Goal: Communication & Community: Ask a question

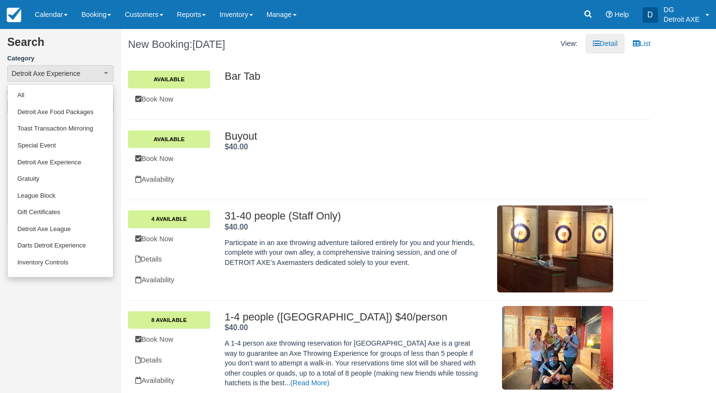
click at [18, 19] on img at bounding box center [14, 15] width 14 height 14
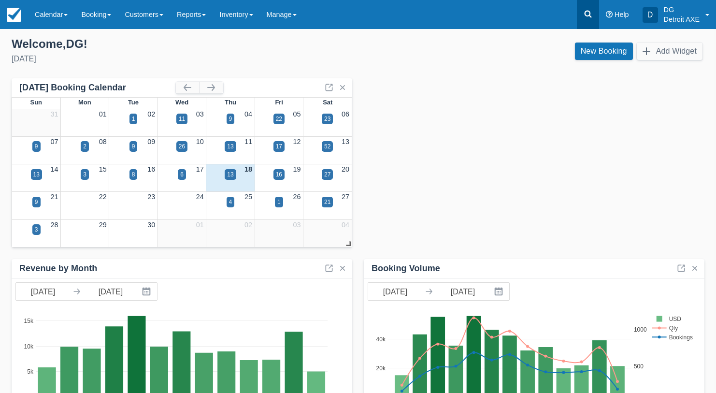
click at [581, 13] on link at bounding box center [588, 14] width 22 height 29
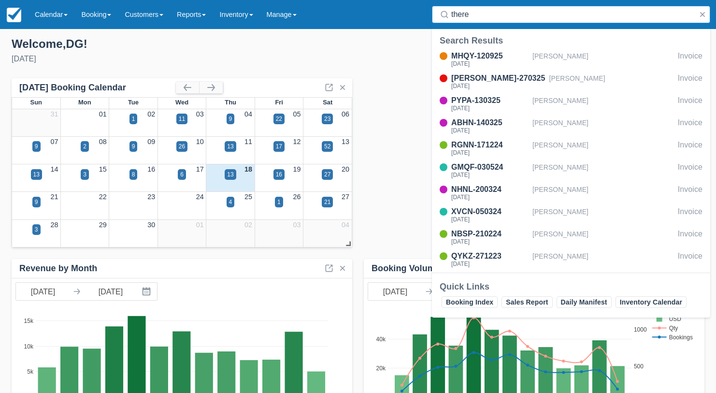
type input "there"
click at [208, 90] on button "button" at bounding box center [211, 88] width 23 height 12
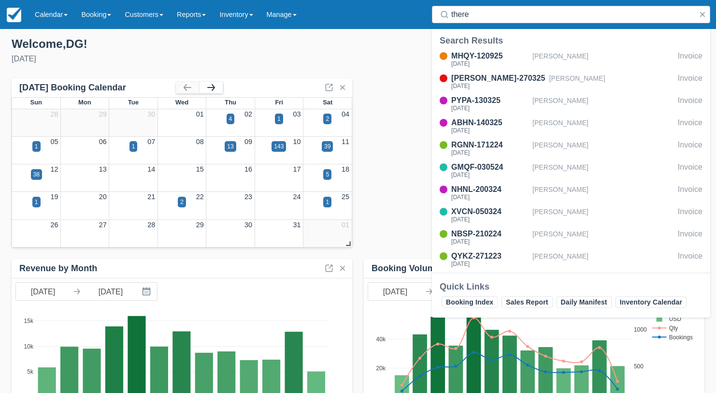
click at [208, 90] on button "button" at bounding box center [211, 88] width 23 height 12
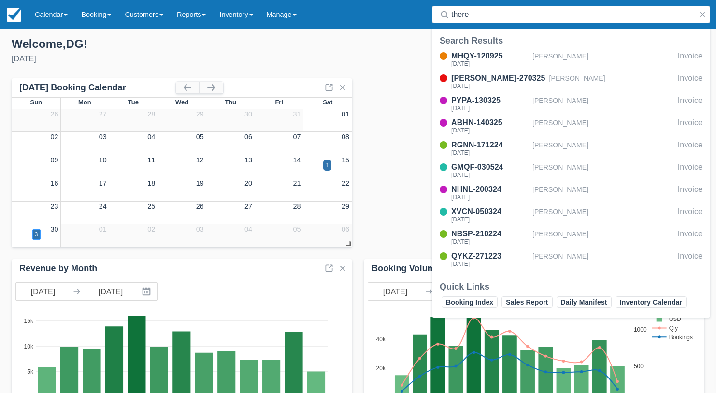
click at [36, 235] on div "3" at bounding box center [36, 234] width 3 height 9
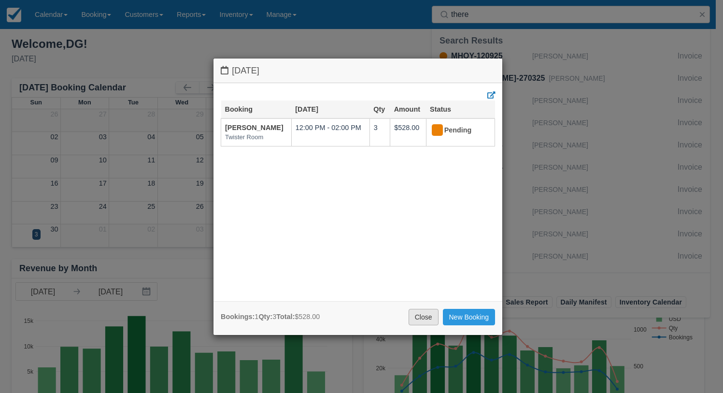
click at [423, 317] on link "Close" at bounding box center [424, 317] width 30 height 16
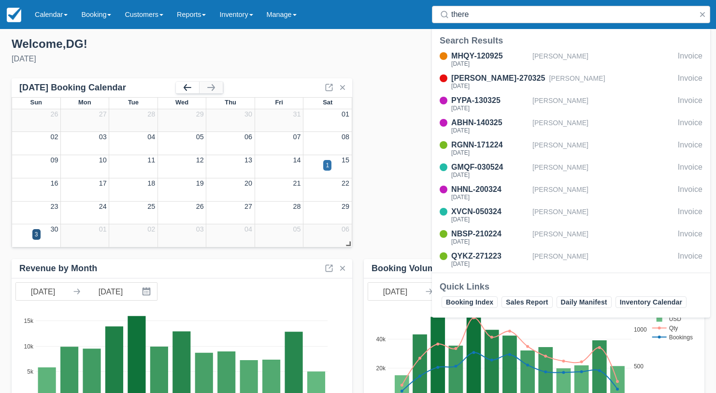
click at [183, 89] on button "button" at bounding box center [187, 88] width 23 height 12
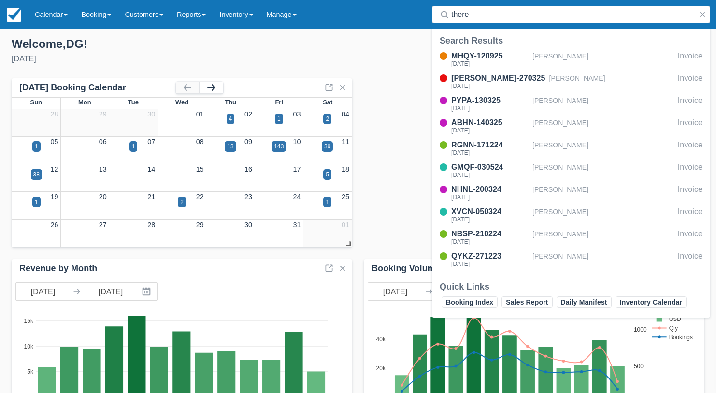
click at [213, 89] on button "button" at bounding box center [211, 88] width 23 height 12
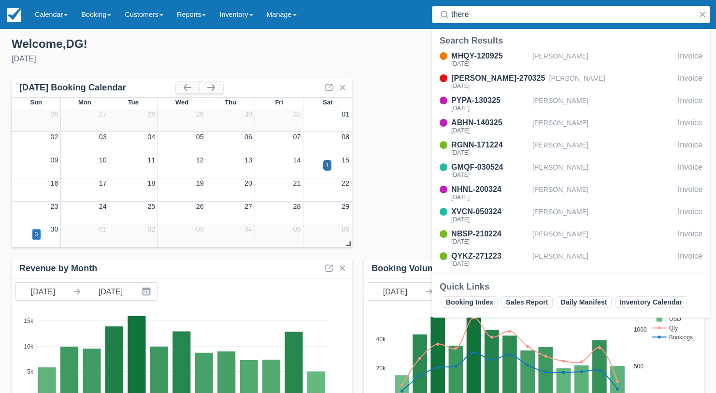
click at [36, 236] on div "3" at bounding box center [36, 234] width 3 height 9
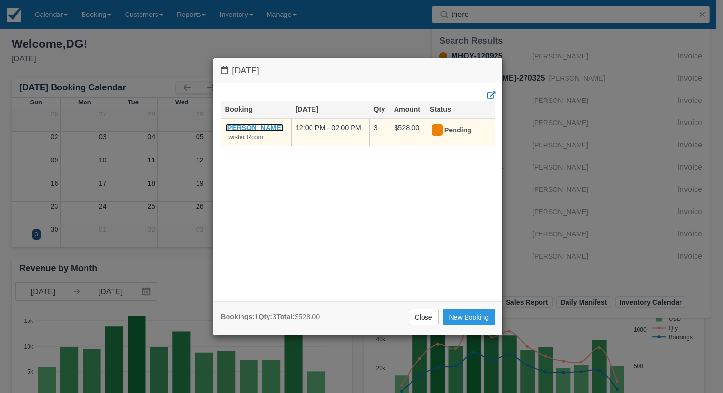
click at [271, 127] on link "[PERSON_NAME]" at bounding box center [254, 128] width 58 height 8
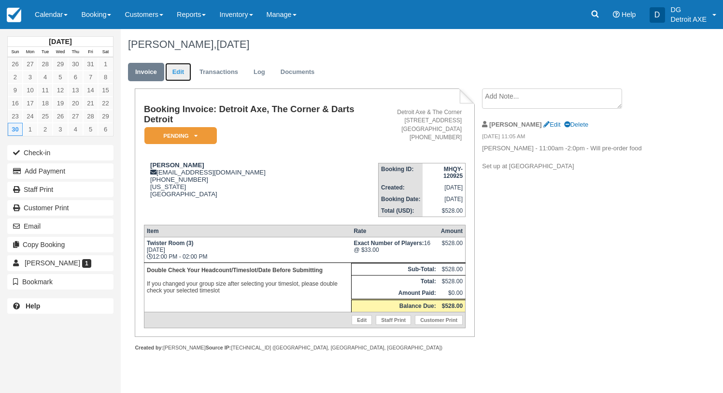
click at [186, 72] on link "Edit" at bounding box center [178, 72] width 26 height 19
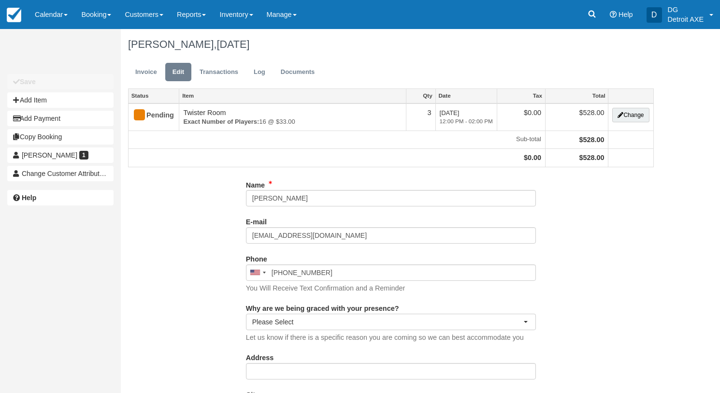
type input "(810) 355-8923"
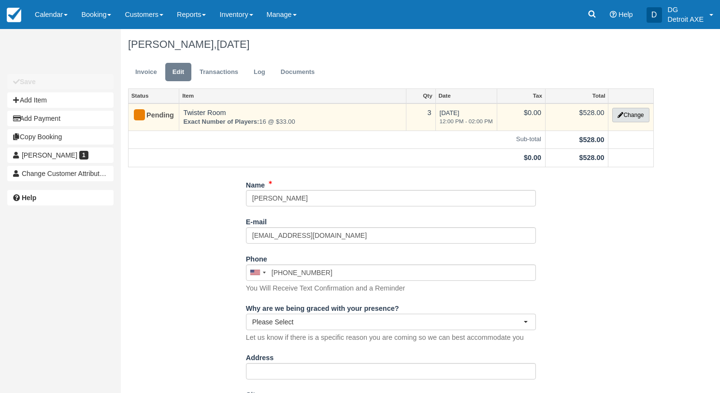
click at [625, 114] on button "Change" at bounding box center [630, 115] width 37 height 14
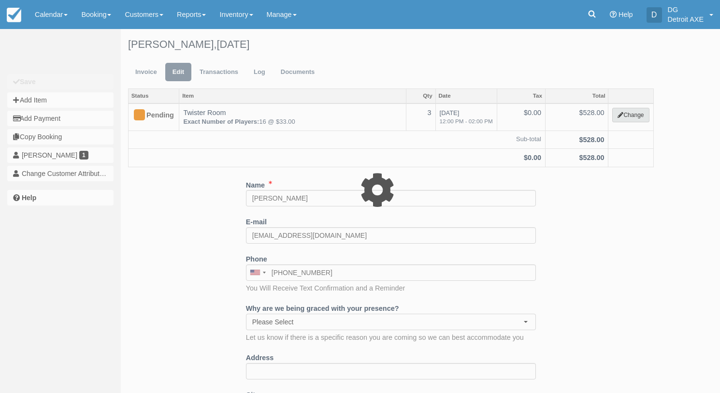
select select "6"
type input "528.00"
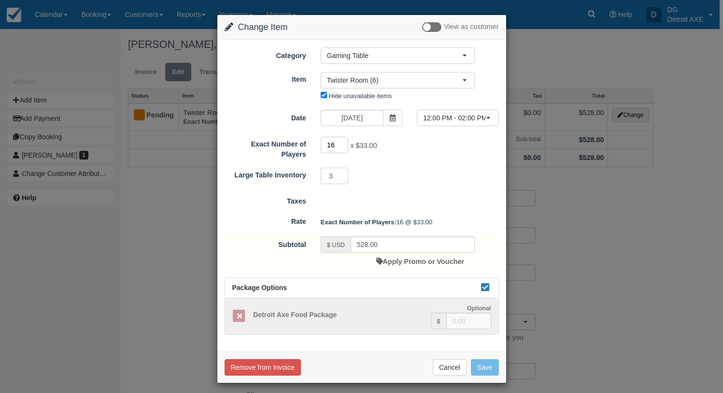
drag, startPoint x: 338, startPoint y: 145, endPoint x: 322, endPoint y: 148, distance: 15.7
click at [322, 148] on input "16" at bounding box center [335, 145] width 28 height 16
type input "20"
click at [390, 117] on icon at bounding box center [392, 118] width 7 height 7
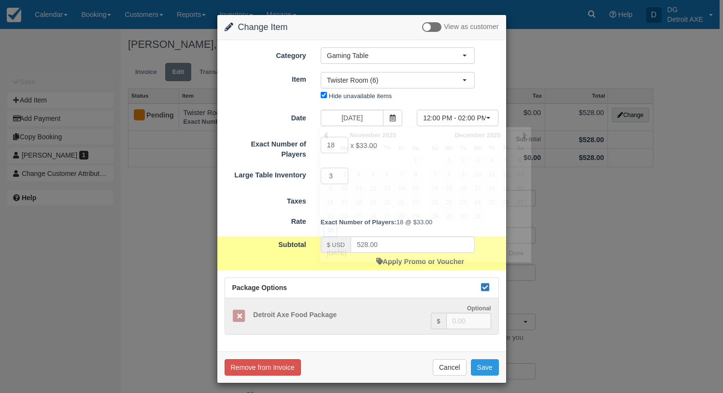
type input "594.00"
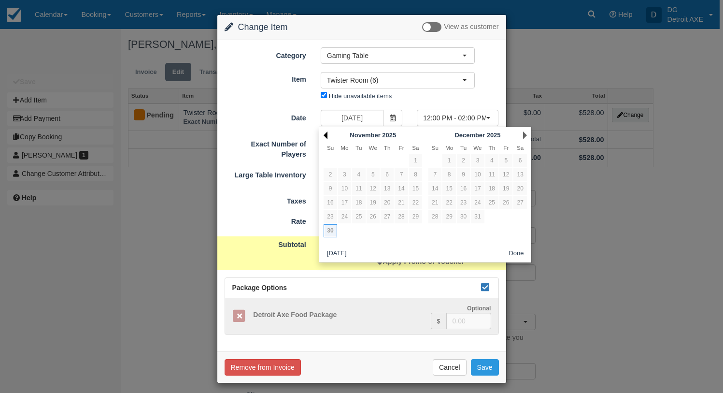
drag, startPoint x: 331, startPoint y: 133, endPoint x: 326, endPoint y: 134, distance: 5.4
click at [330, 133] on div "Prev November 2025" at bounding box center [373, 136] width 105 height 14
click at [325, 135] on link "Prev" at bounding box center [326, 135] width 4 height 8
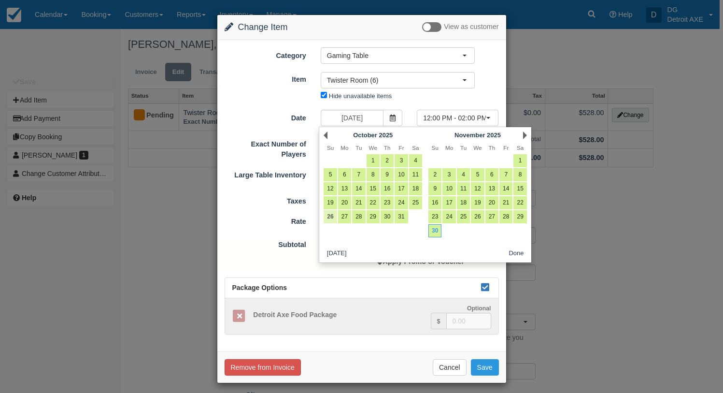
click at [331, 215] on link "26" at bounding box center [330, 216] width 13 height 13
type input "10/26/25"
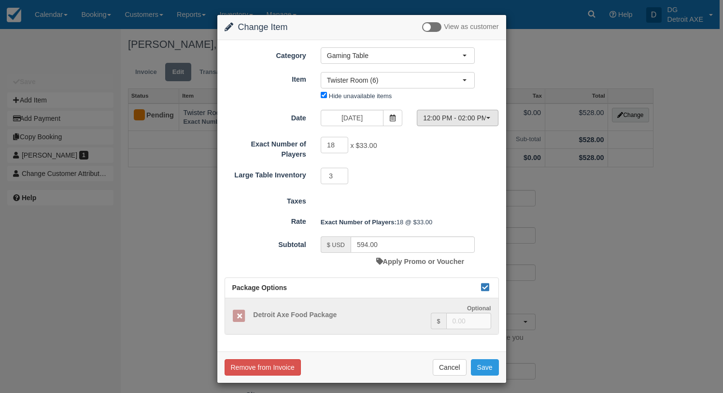
click at [486, 121] on button "12:00 PM - 02:00 PM" at bounding box center [458, 118] width 82 height 16
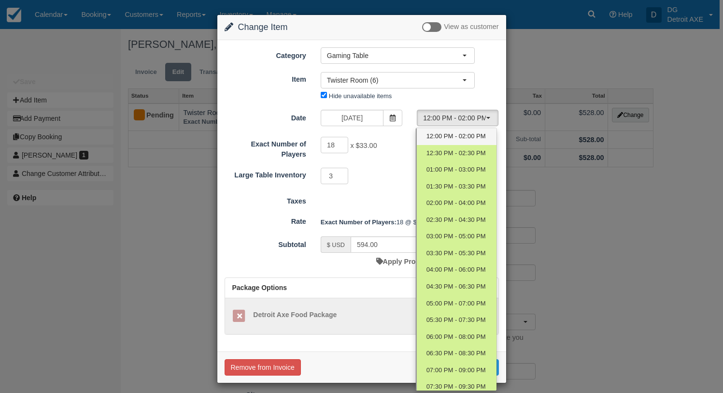
click at [478, 136] on span "12:00 PM - 02:00 PM" at bounding box center [456, 136] width 59 height 9
select select "0"
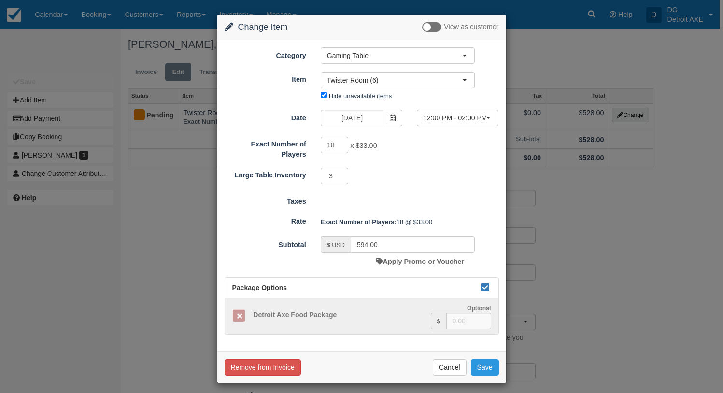
click at [455, 142] on div "18 x $33.00 Required.Maximum of 18" at bounding box center [398, 146] width 169 height 19
click at [494, 122] on button "12:00 PM - 02:00 PM" at bounding box center [458, 118] width 82 height 16
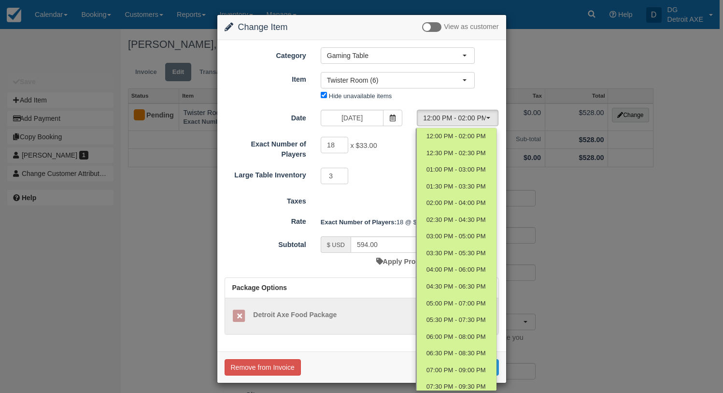
click at [376, 194] on div at bounding box center [398, 194] width 169 height 0
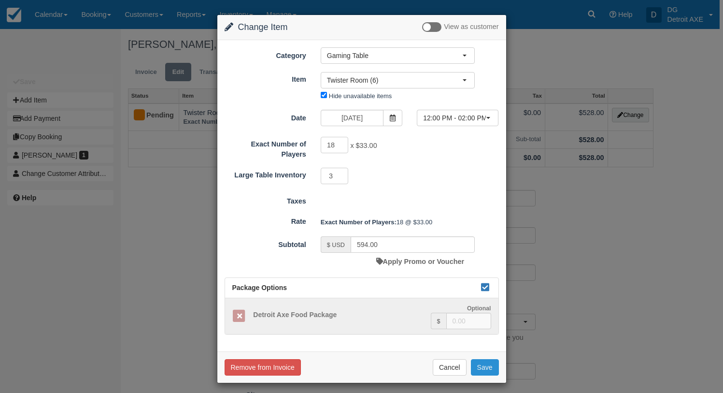
click at [484, 372] on button "Save" at bounding box center [485, 367] width 28 height 16
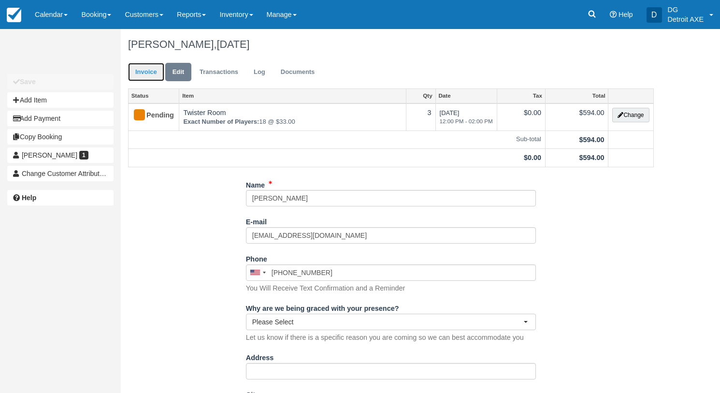
click at [150, 76] on link "Invoice" at bounding box center [146, 72] width 36 height 19
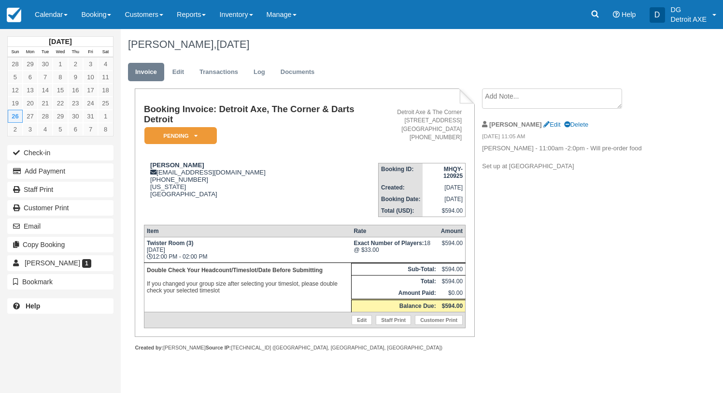
click at [505, 101] on textarea at bounding box center [552, 98] width 140 height 20
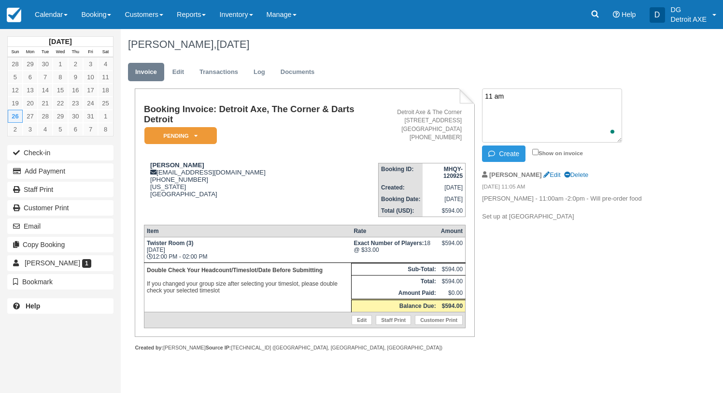
type textarea "11 am"
click at [584, 238] on div "Booking Invoice: Detroit Axe, The Corner & Darts Detroit Pending   Reserved Dep…" at bounding box center [386, 230] width 531 height 284
click at [516, 150] on button "Create" at bounding box center [503, 153] width 43 height 16
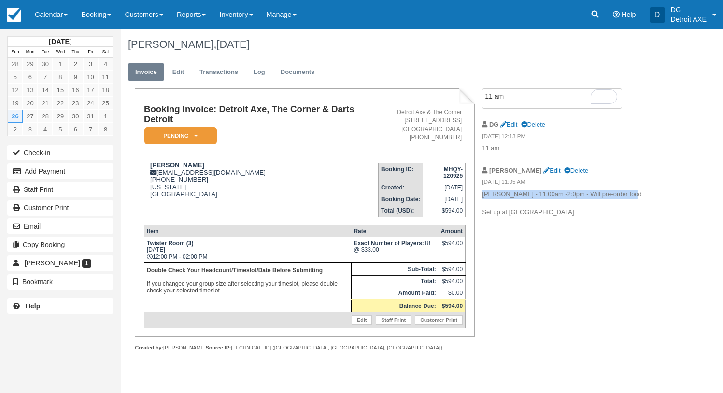
drag, startPoint x: 637, startPoint y: 194, endPoint x: 483, endPoint y: 198, distance: 154.2
click at [483, 198] on p "[PERSON_NAME] - 11:00am -2:0pm - Will pre-order food Set up at [GEOGRAPHIC_DATA]" at bounding box center [563, 203] width 163 height 27
click at [493, 201] on p "[PERSON_NAME] - 11:00am -2:0pm - Will pre-order food Set up at [GEOGRAPHIC_DATA]" at bounding box center [563, 203] width 163 height 27
click at [16, 15] on img at bounding box center [14, 15] width 14 height 14
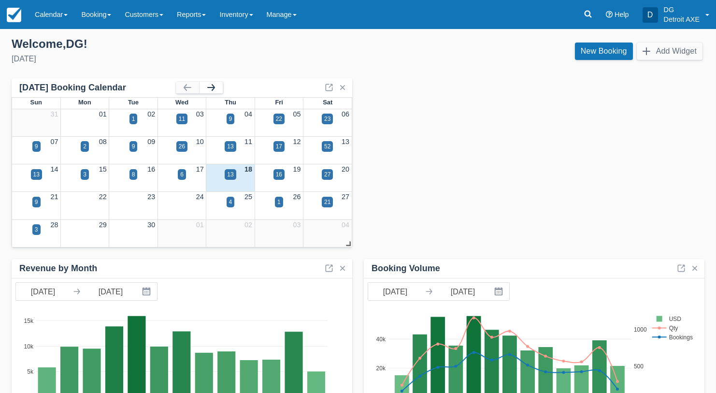
click at [217, 86] on button "button" at bounding box center [211, 88] width 23 height 12
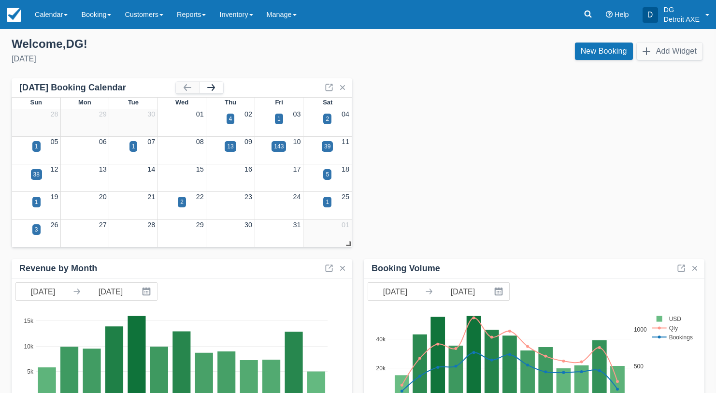
click at [217, 86] on button "button" at bounding box center [211, 88] width 23 height 12
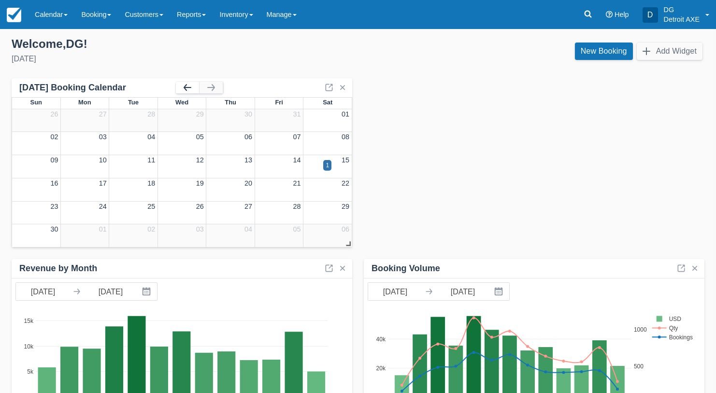
click at [191, 89] on button "button" at bounding box center [187, 88] width 23 height 12
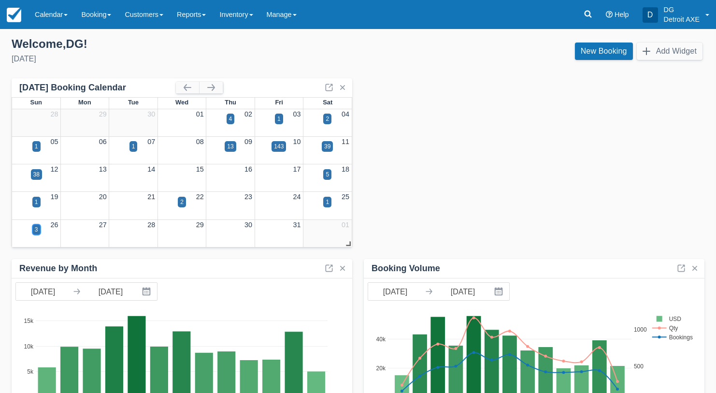
click at [38, 231] on div "3" at bounding box center [36, 229] width 3 height 9
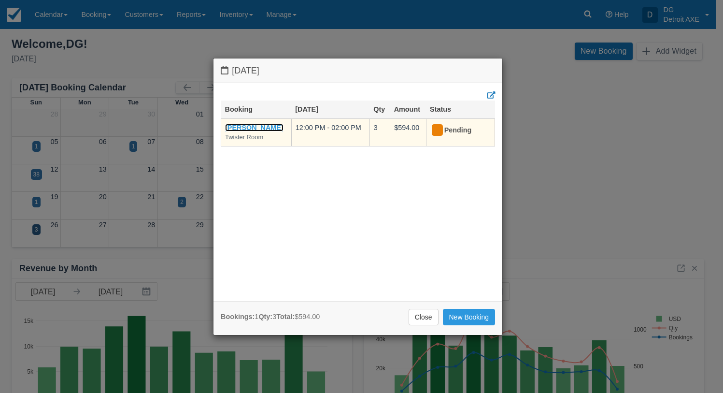
click at [258, 126] on link "Therese Redpath" at bounding box center [254, 128] width 58 height 8
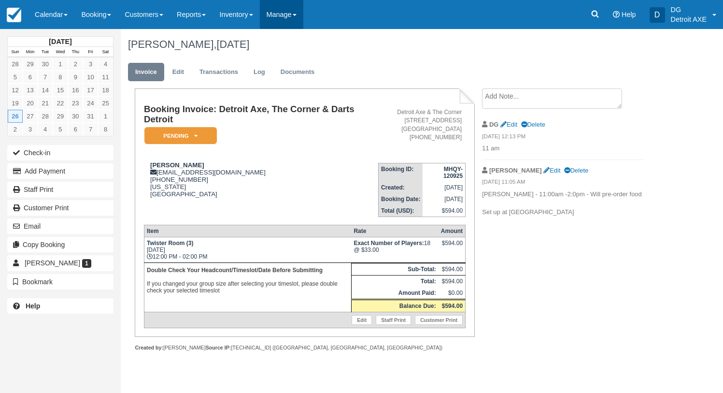
click at [289, 15] on link "Manage" at bounding box center [281, 14] width 43 height 29
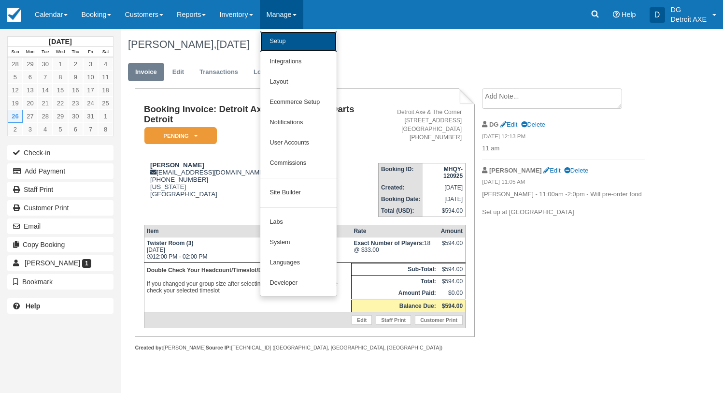
click at [300, 42] on link "Setup" at bounding box center [298, 41] width 76 height 20
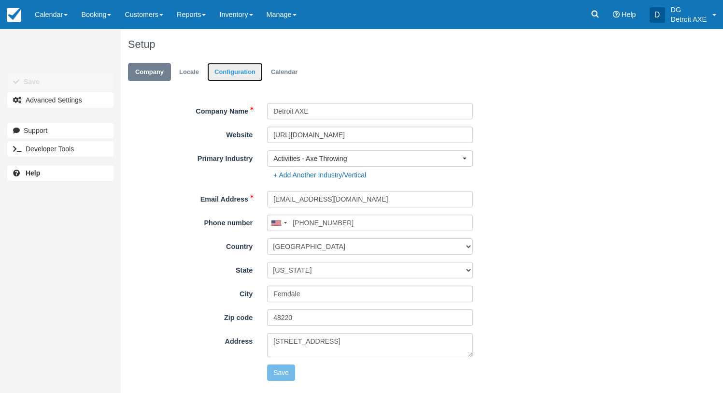
click at [214, 72] on link "Configuration" at bounding box center [235, 72] width 56 height 19
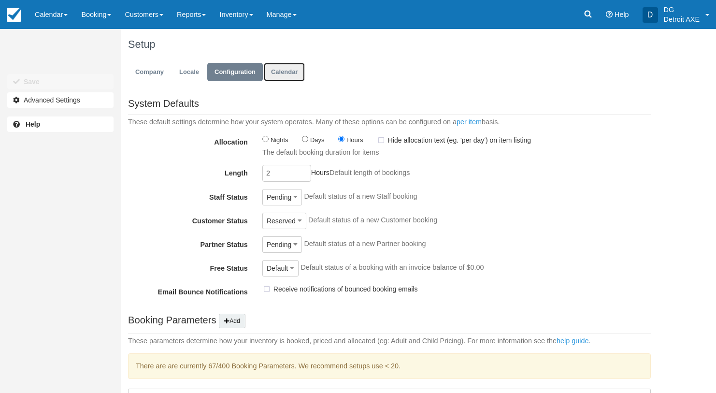
click at [279, 75] on link "Calendar" at bounding box center [284, 72] width 41 height 19
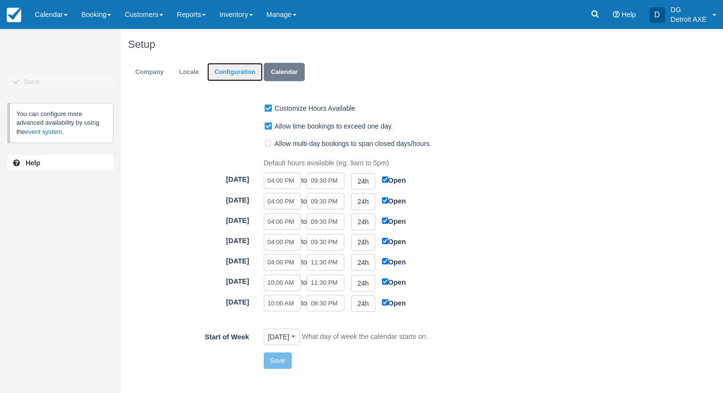
click at [216, 67] on link "Configuration" at bounding box center [235, 72] width 56 height 19
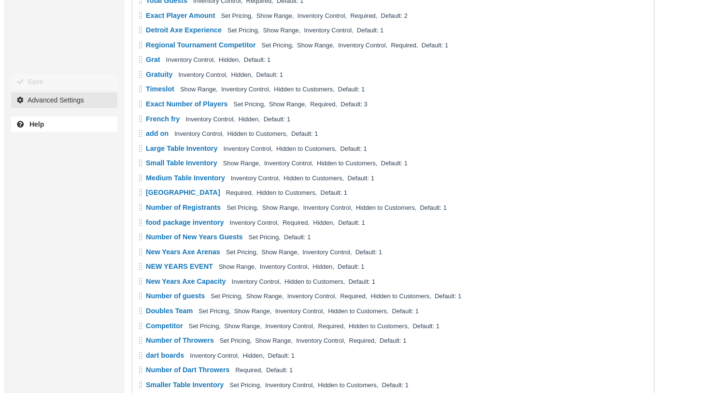
scroll to position [1017, 0]
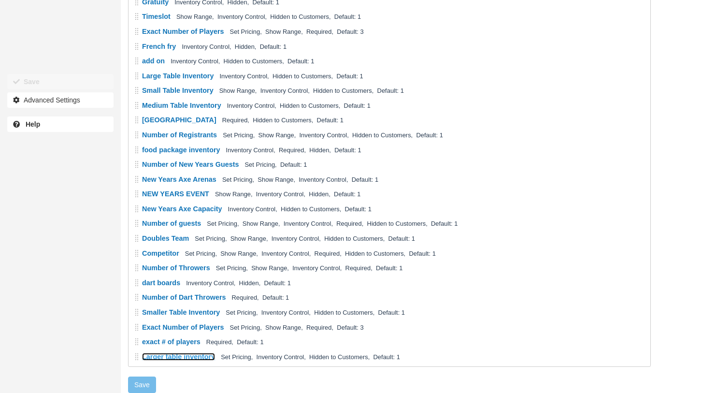
click at [185, 358] on link "Larger table inventory" at bounding box center [178, 357] width 73 height 8
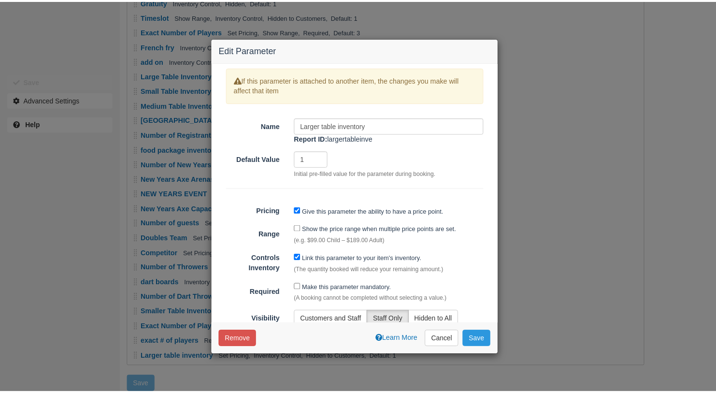
scroll to position [25, 0]
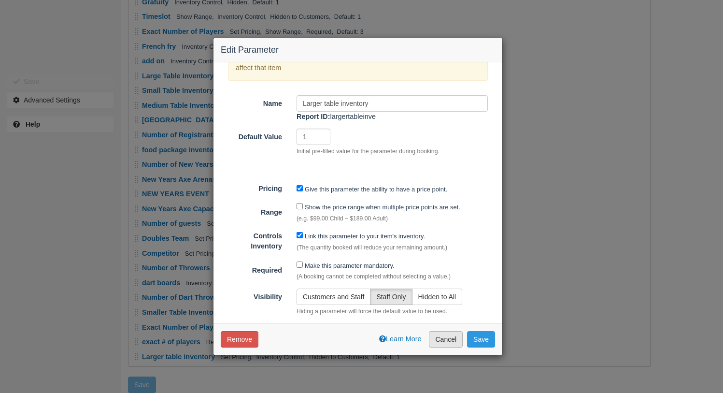
click at [456, 341] on button "Cancel" at bounding box center [446, 339] width 34 height 16
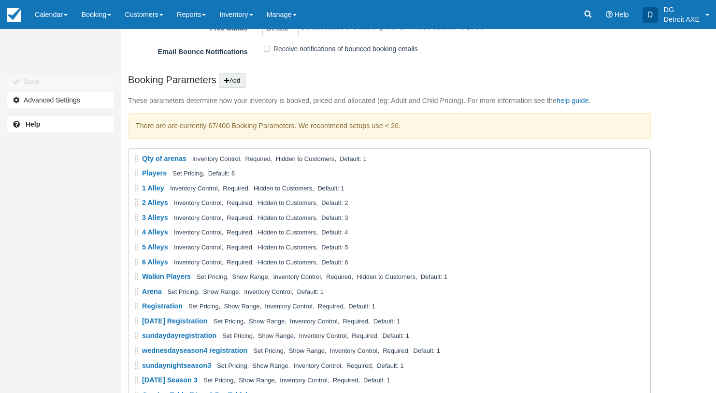
scroll to position [38, 0]
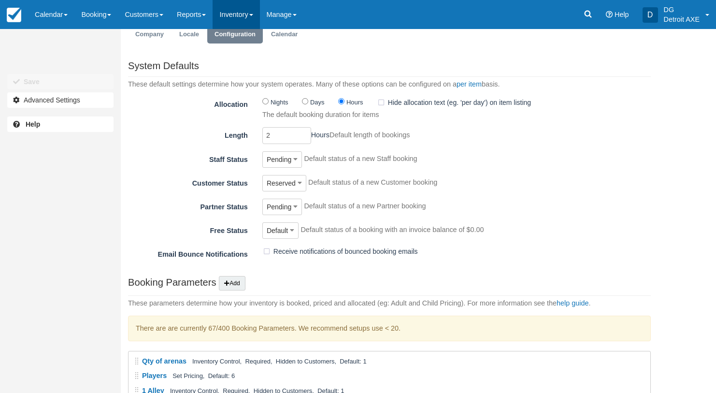
click at [258, 18] on link "Inventory" at bounding box center [236, 14] width 47 height 29
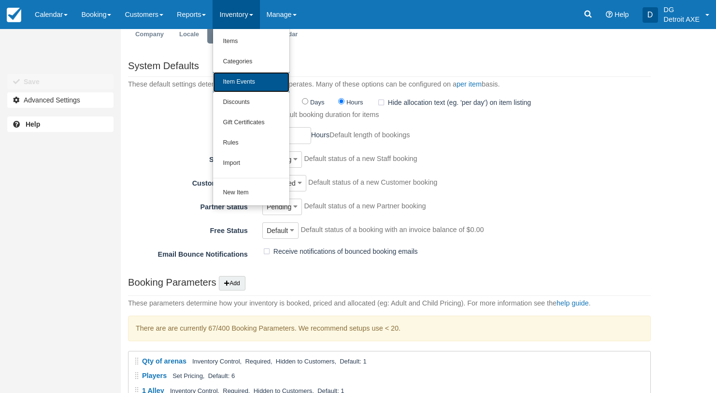
click at [280, 85] on link "Item Events" at bounding box center [251, 82] width 76 height 20
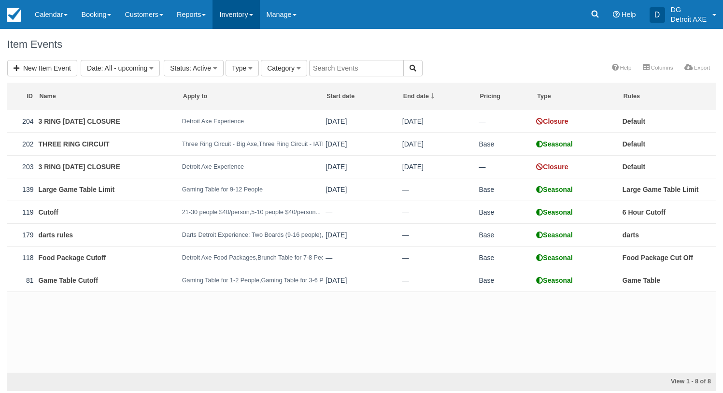
click at [258, 13] on link "Inventory" at bounding box center [236, 14] width 47 height 29
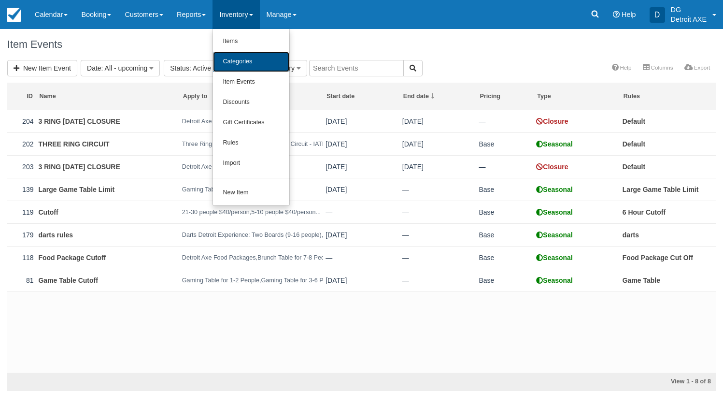
click at [264, 60] on link "Categories" at bounding box center [251, 62] width 76 height 20
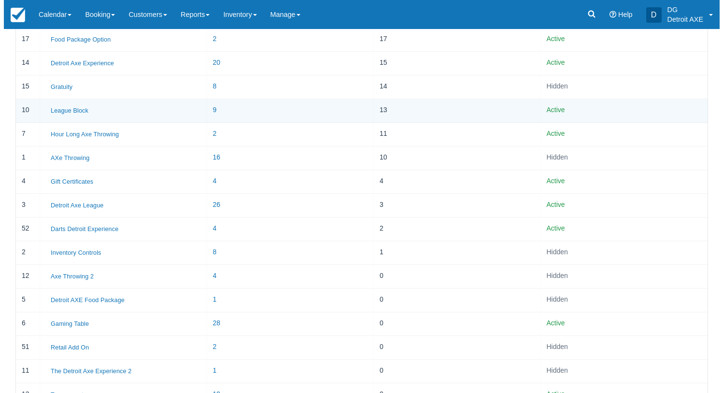
scroll to position [210, 0]
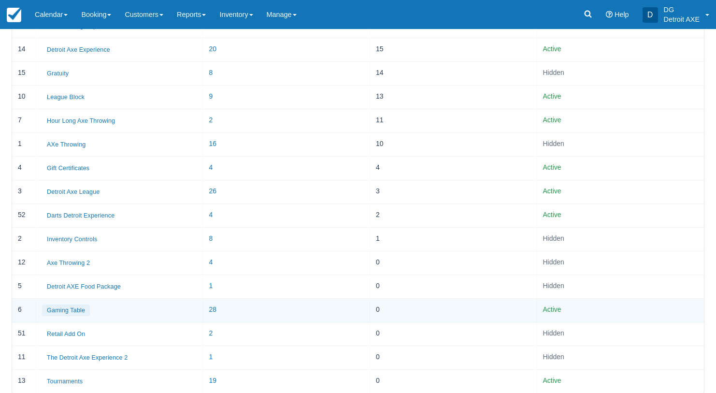
click at [74, 311] on button "Gaming Table" at bounding box center [66, 310] width 48 height 12
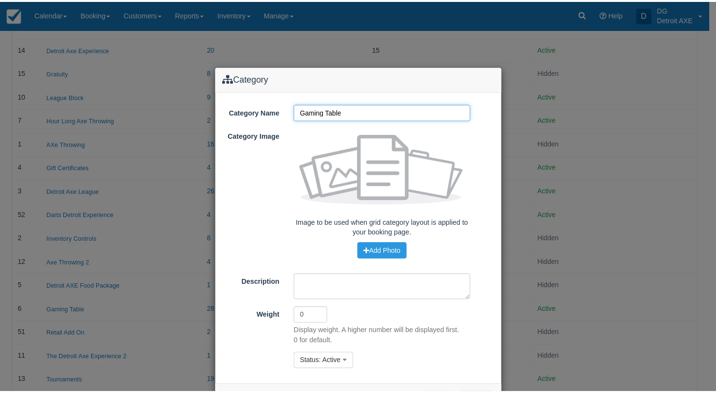
scroll to position [38, 0]
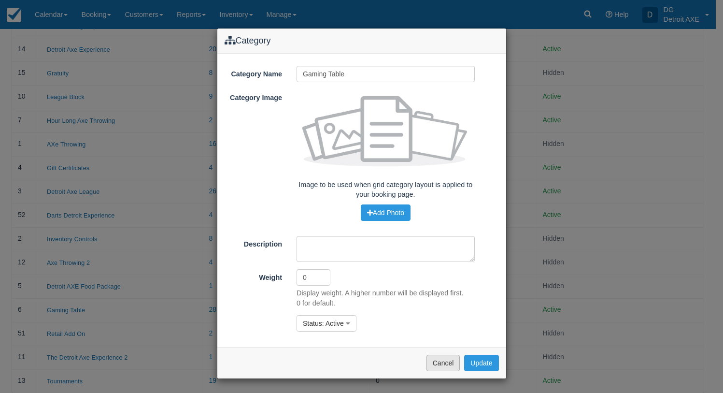
click at [447, 363] on button "Cancel" at bounding box center [444, 363] width 34 height 16
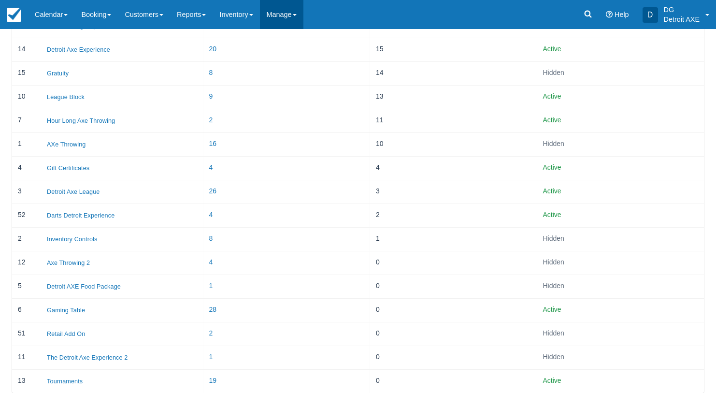
click at [300, 17] on link "Manage" at bounding box center [281, 14] width 43 height 29
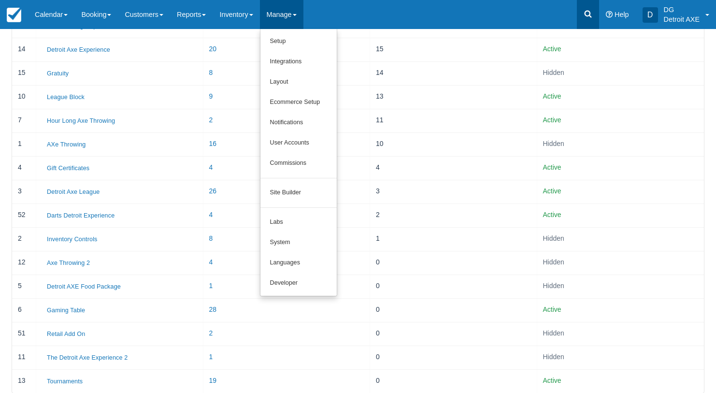
click at [583, 11] on icon at bounding box center [588, 14] width 10 height 10
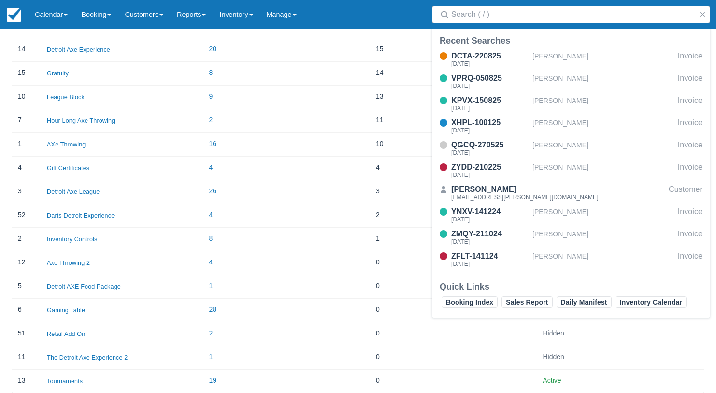
drag, startPoint x: 405, startPoint y: 21, endPoint x: 463, endPoint y: 9, distance: 59.2
click at [405, 18] on div "Menu Calendar Customer Inventory Month Week Day Booking Daily Manifest Daily Li…" at bounding box center [358, 14] width 716 height 29
click at [703, 19] on button "button" at bounding box center [703, 15] width 12 height 12
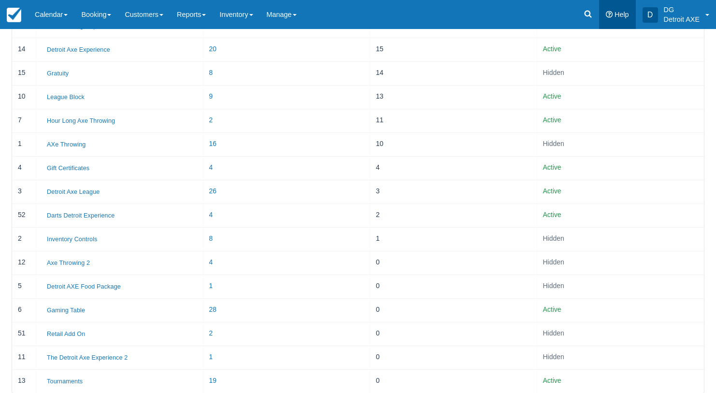
click at [612, 19] on link "Help" at bounding box center [617, 14] width 37 height 29
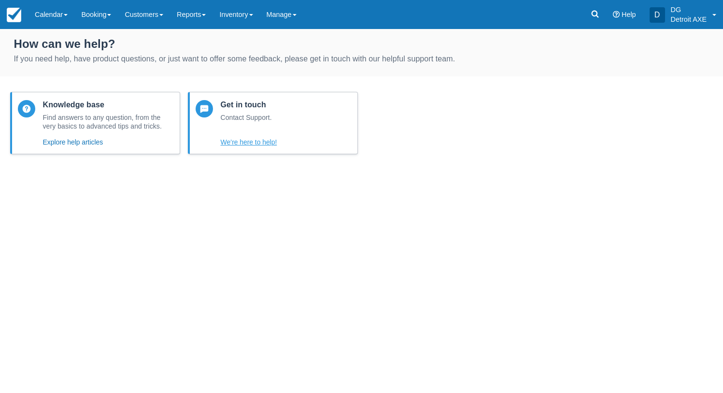
click at [257, 145] on button "We’re here to help!" at bounding box center [249, 142] width 57 height 12
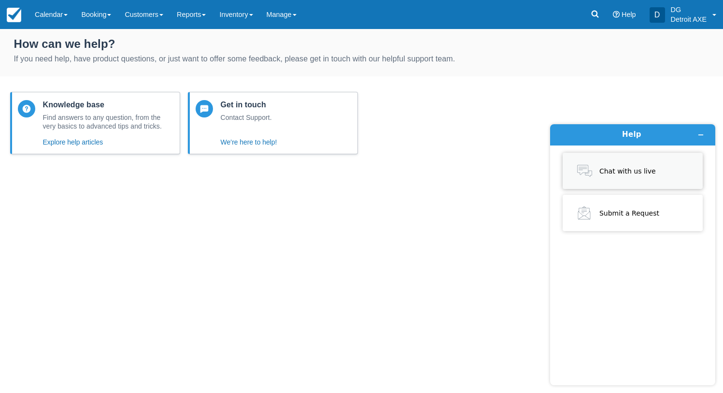
click at [637, 177] on button ".cls-1,.cls-2{fill:#cccccb;}.cls-2{opacity:0.3;} Chat with us live" at bounding box center [633, 171] width 140 height 36
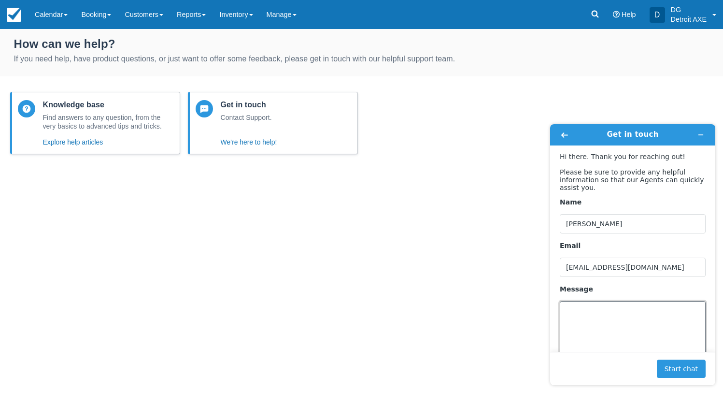
drag, startPoint x: 602, startPoint y: 339, endPoint x: 607, endPoint y: 333, distance: 7.5
click at [603, 337] on textarea "Message" at bounding box center [633, 328] width 146 height 54
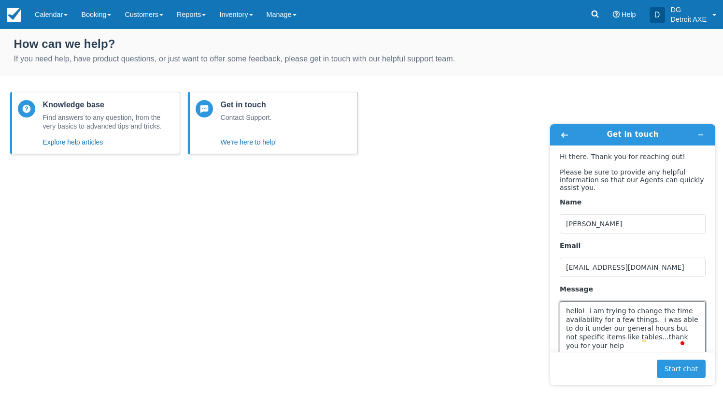
scroll to position [5, 0]
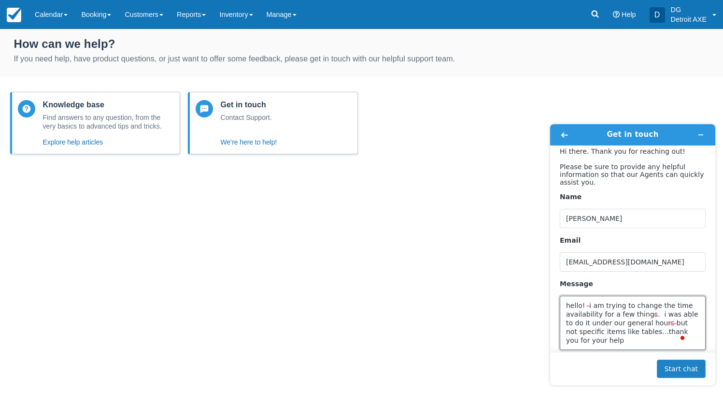
type textarea "hello! i am trying to change the time availability for a few things. i was able…"
click at [700, 370] on button "Start chat" at bounding box center [681, 368] width 49 height 18
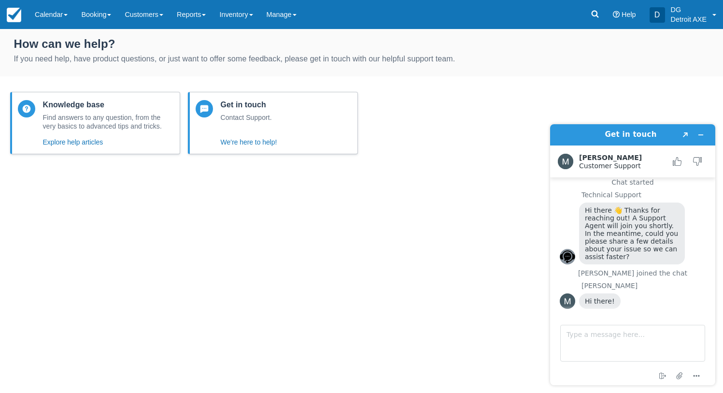
scroll to position [100, 0]
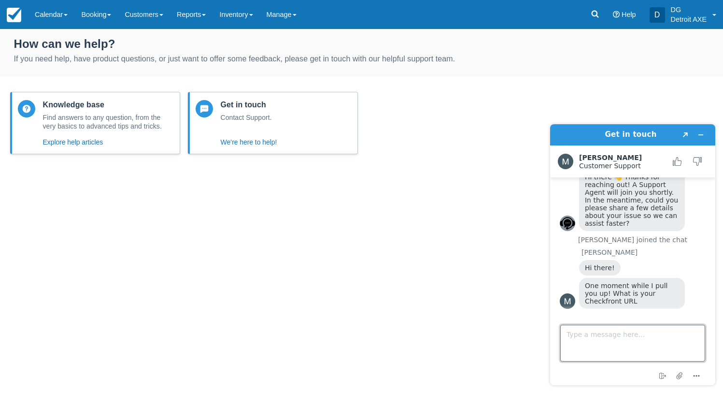
click at [602, 344] on textarea "Type a message here..." at bounding box center [632, 343] width 145 height 37
type textarea "detroitaxe.checkfront.com"
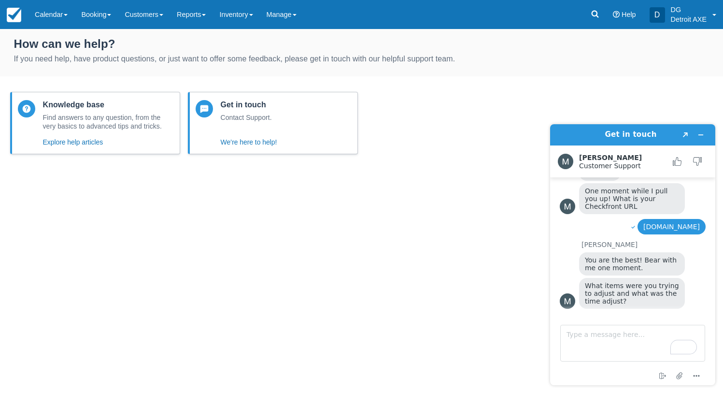
scroll to position [214, 0]
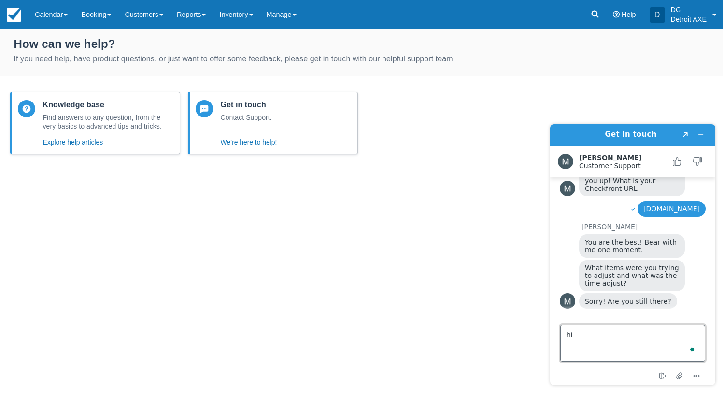
type textarea "hi!"
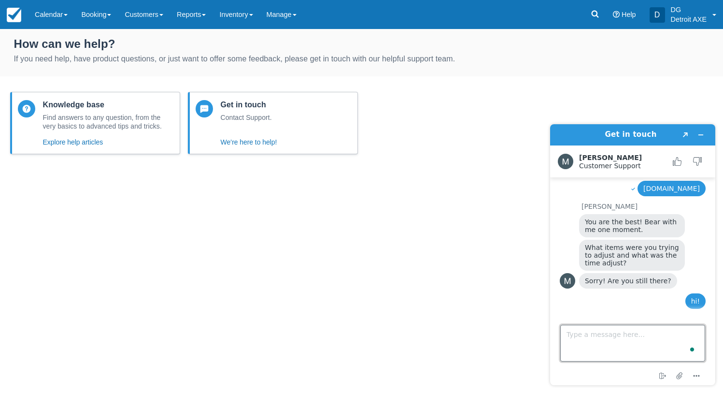
scroll to position [234, 0]
type textarea "yes, any tables on saturdays and sundays should start at 10am not 12pm"
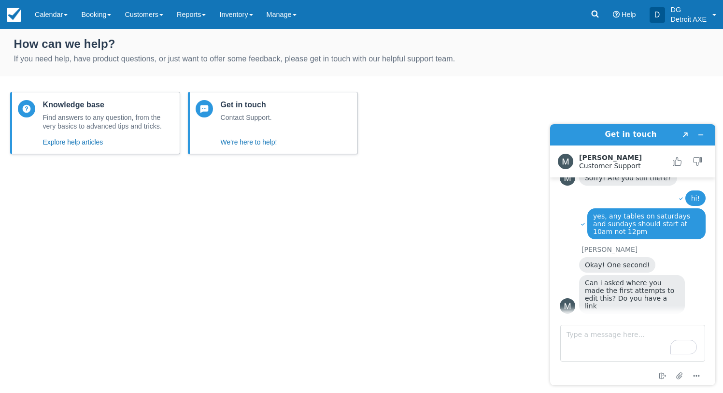
scroll to position [334, 0]
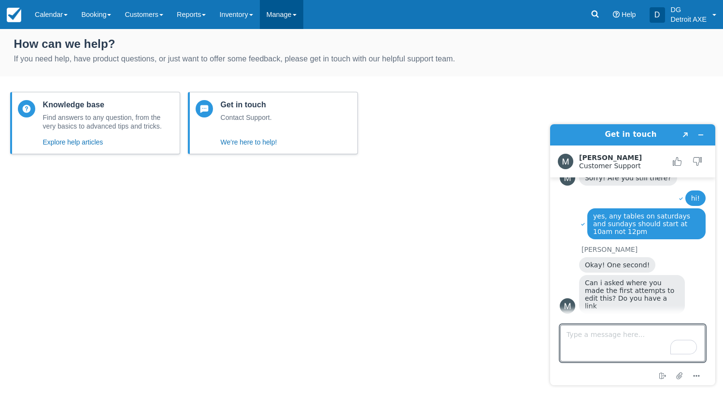
click at [291, 21] on link "Manage" at bounding box center [281, 14] width 43 height 29
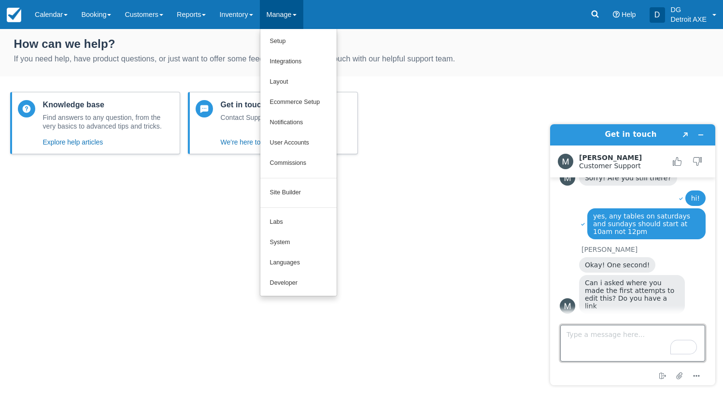
click at [602, 341] on textarea "Type a message here..." at bounding box center [632, 343] width 145 height 37
type textarea "i believe under manage and setup"
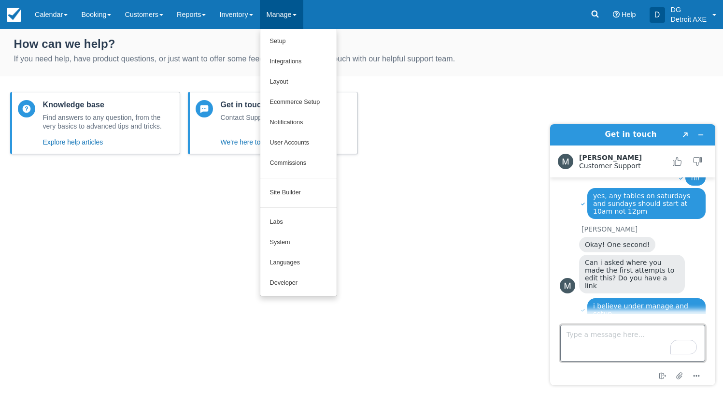
click at [628, 355] on textarea "Type a message here..." at bounding box center [632, 343] width 145 height 37
type textarea "and then calendar"
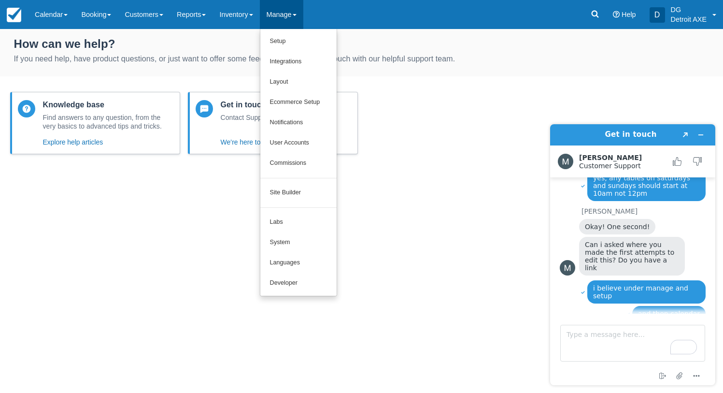
scroll to position [414, 0]
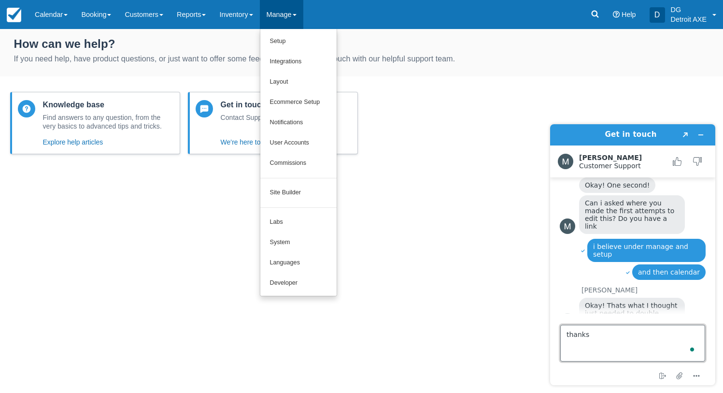
type textarea "thanks!"
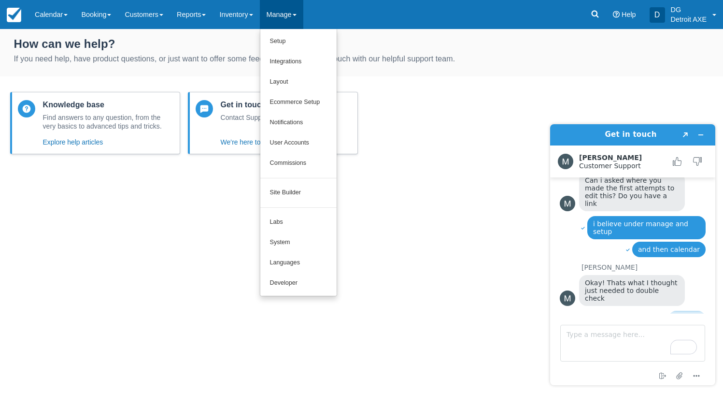
scroll to position [476, 0]
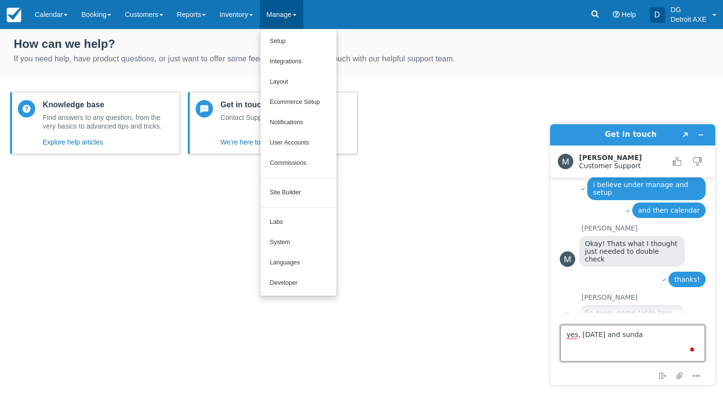
type textarea "yes, on saturday and sunday"
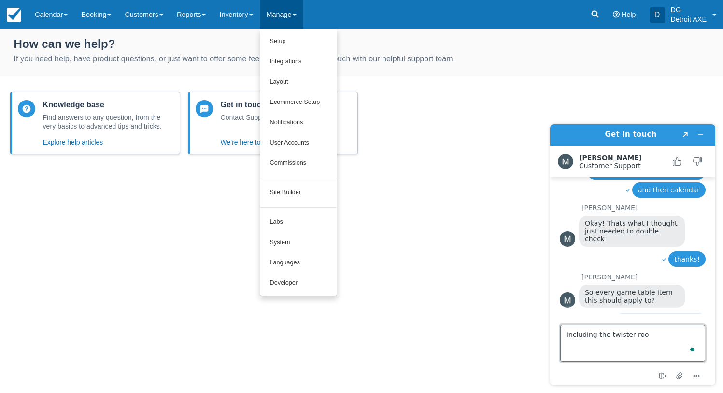
type textarea "including the twister room"
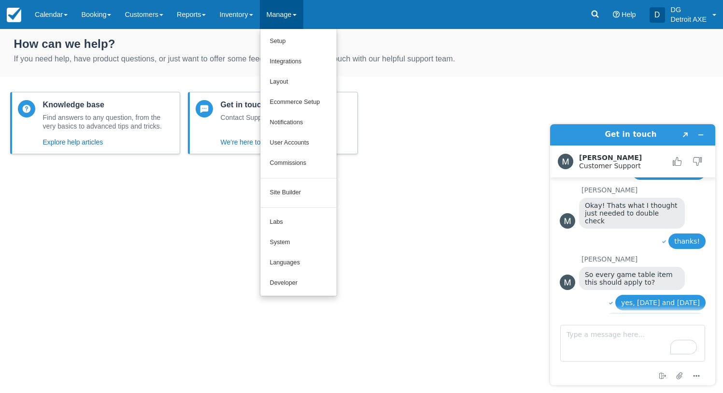
scroll to position [571, 0]
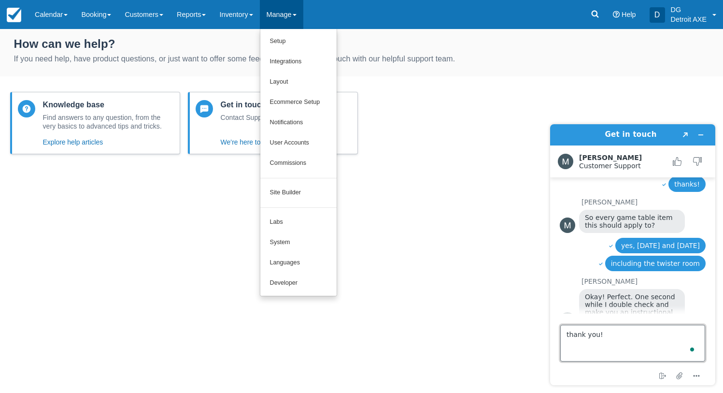
type textarea "thank you!!"
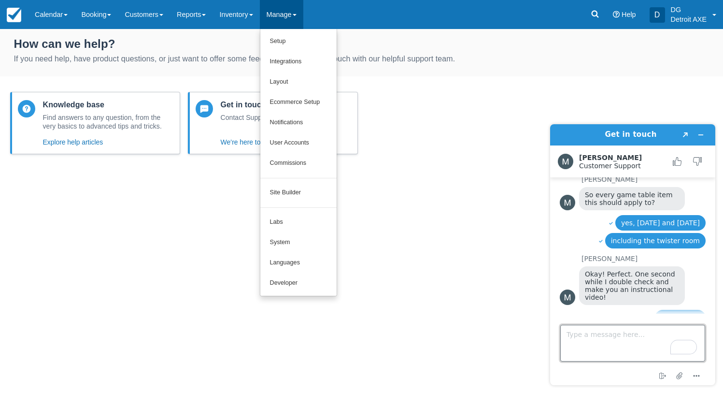
scroll to position [648, 0]
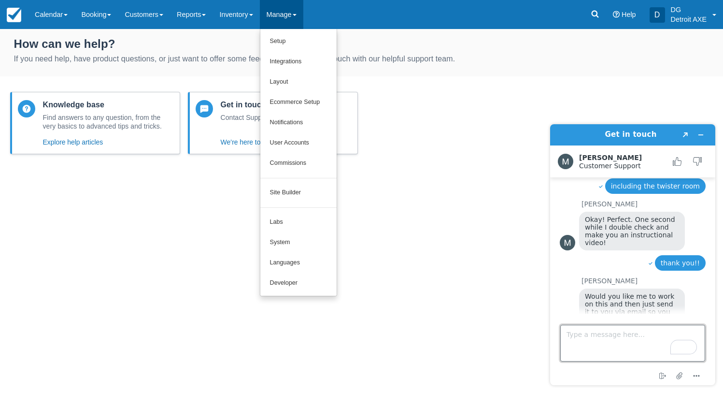
click at [621, 344] on textarea "Type a message here..." at bounding box center [632, 343] width 145 height 37
type textarea "that would be amazing, i appreciate your help!"
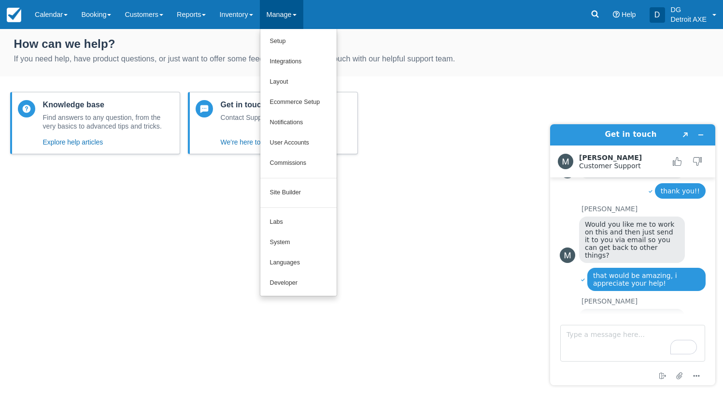
scroll to position [718, 0]
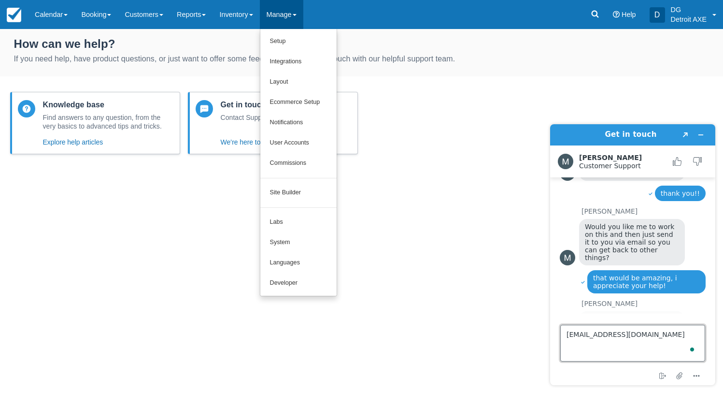
type textarea "party@detroitaxe.com"
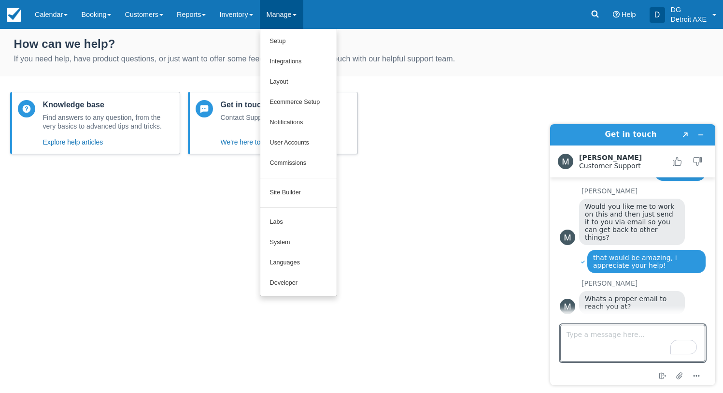
click at [401, 119] on div "Knowledge base Find answers to any question, from the very basics to advanced t…" at bounding box center [361, 131] width 711 height 86
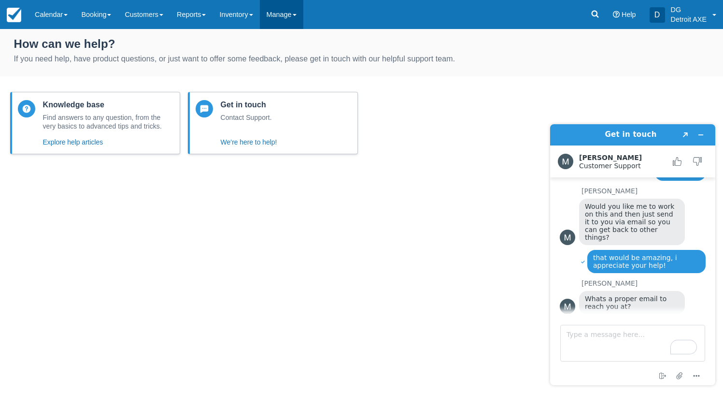
click at [297, 21] on link "Manage" at bounding box center [281, 14] width 43 height 29
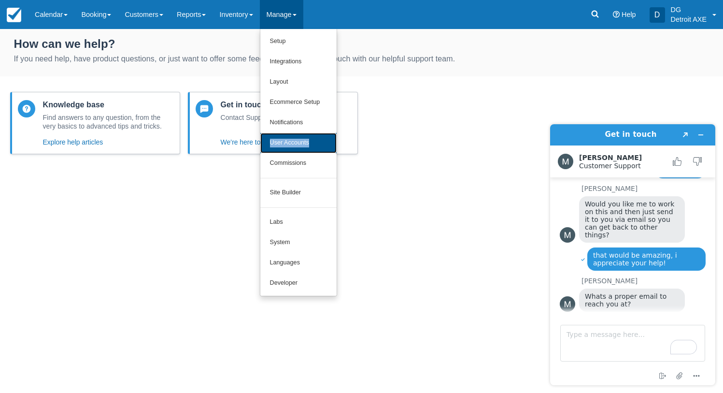
scroll to position [788, 0]
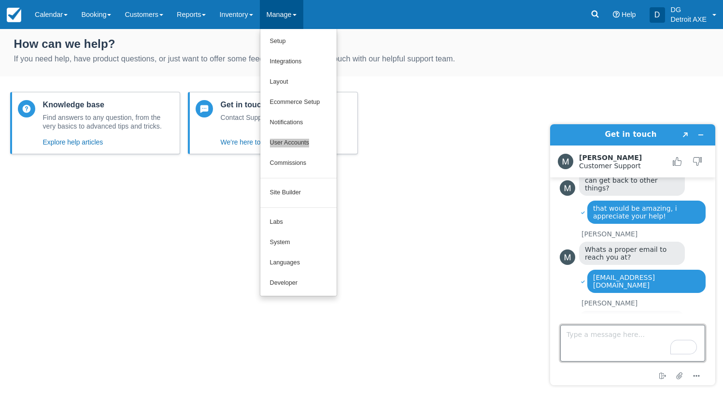
click at [630, 342] on textarea "Type a message here..." at bounding box center [632, 343] width 145 height 37
type textarea "thanks Matt!"
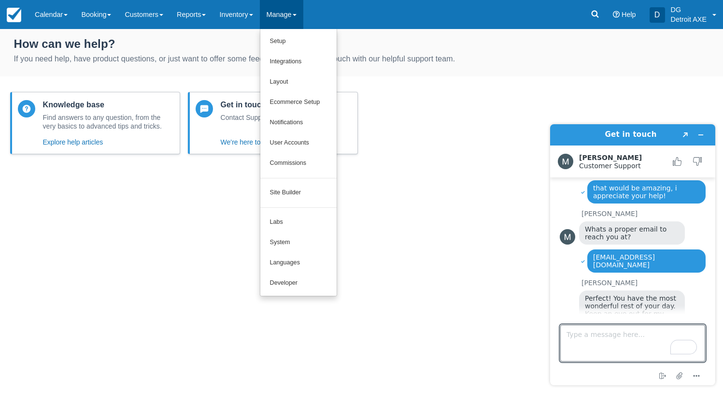
click at [460, 298] on div "How can we help? If you need help, have product questions, or just want to offe…" at bounding box center [361, 211] width 723 height 364
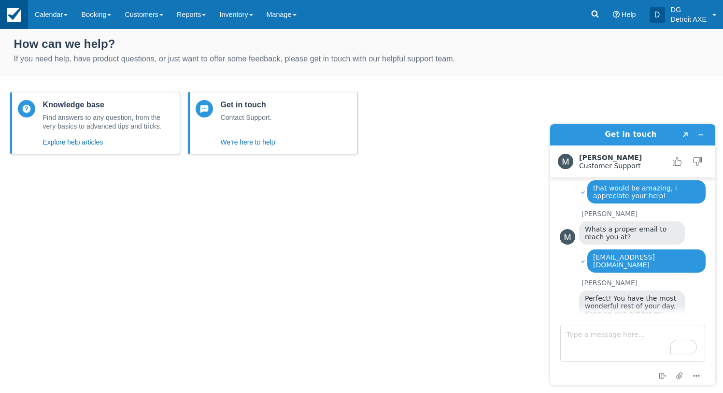
click at [18, 16] on img at bounding box center [14, 15] width 14 height 14
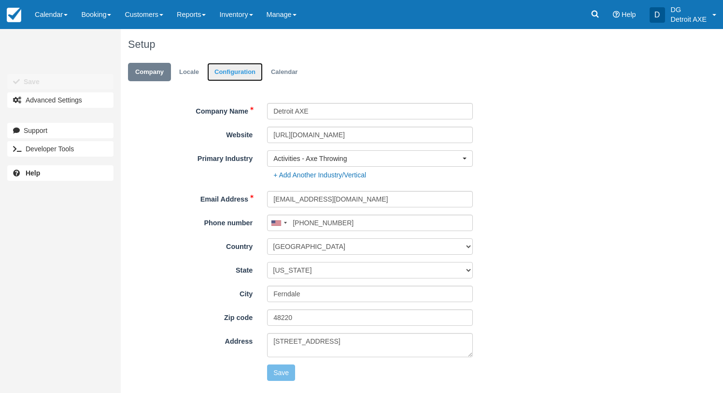
click at [238, 75] on link "Configuration" at bounding box center [235, 72] width 56 height 19
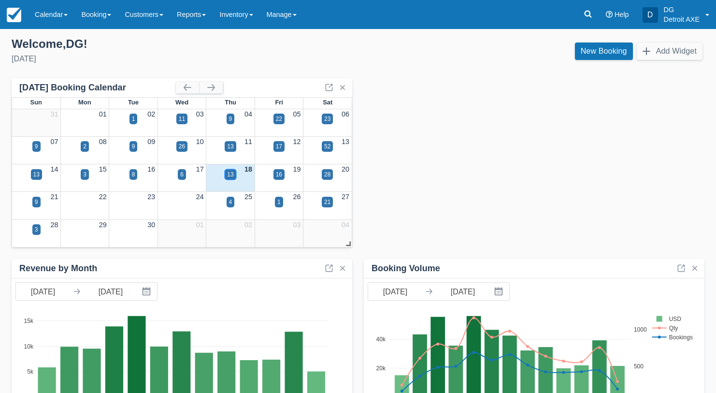
click at [233, 172] on div "13" at bounding box center [230, 174] width 6 height 9
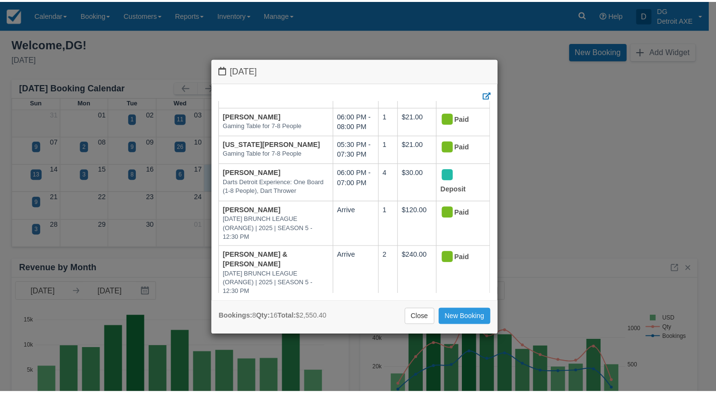
scroll to position [148, 0]
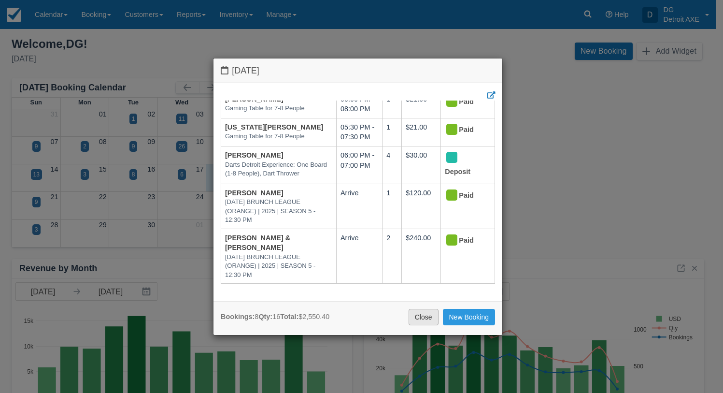
click at [421, 320] on link "Close" at bounding box center [424, 317] width 30 height 16
